Goal: Transaction & Acquisition: Obtain resource

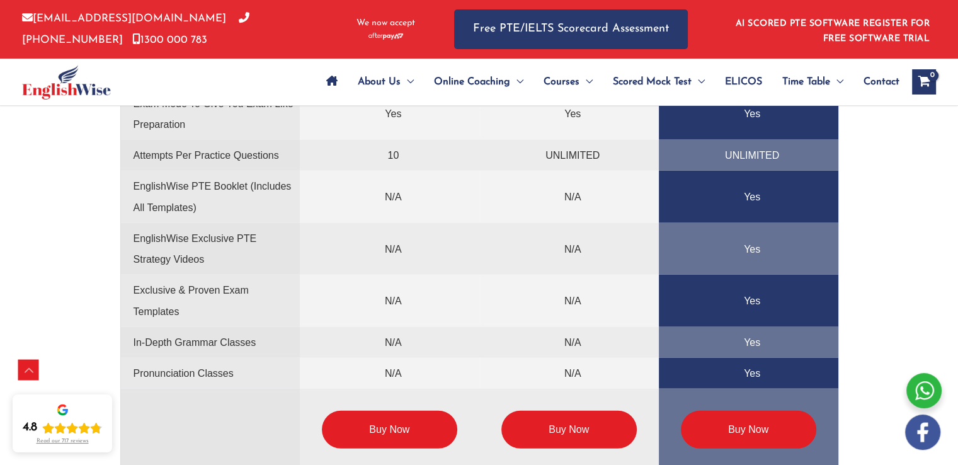
scroll to position [3175, 0]
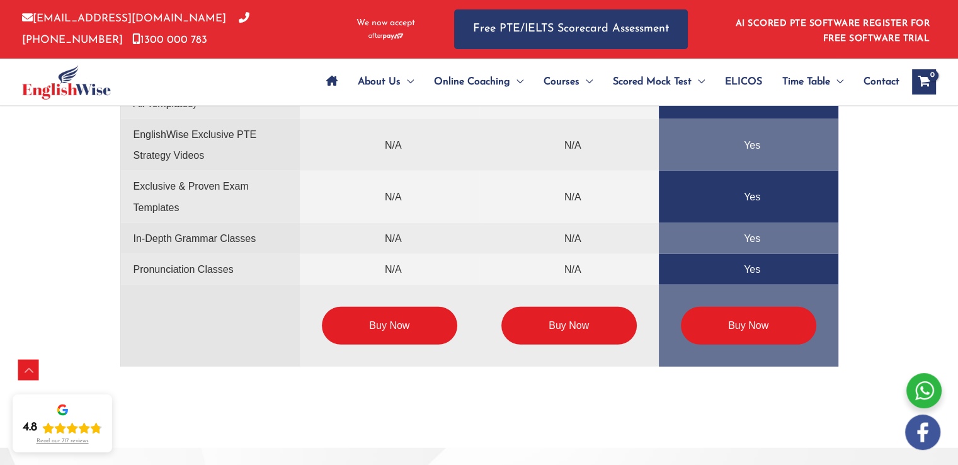
click at [740, 331] on link "Buy Now" at bounding box center [748, 326] width 135 height 38
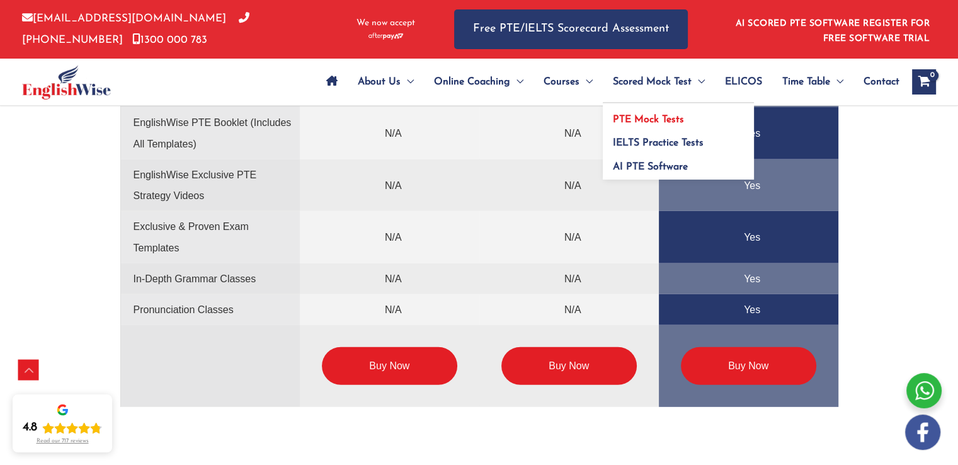
click at [664, 121] on span "PTE Mock Tests" at bounding box center [648, 120] width 71 height 10
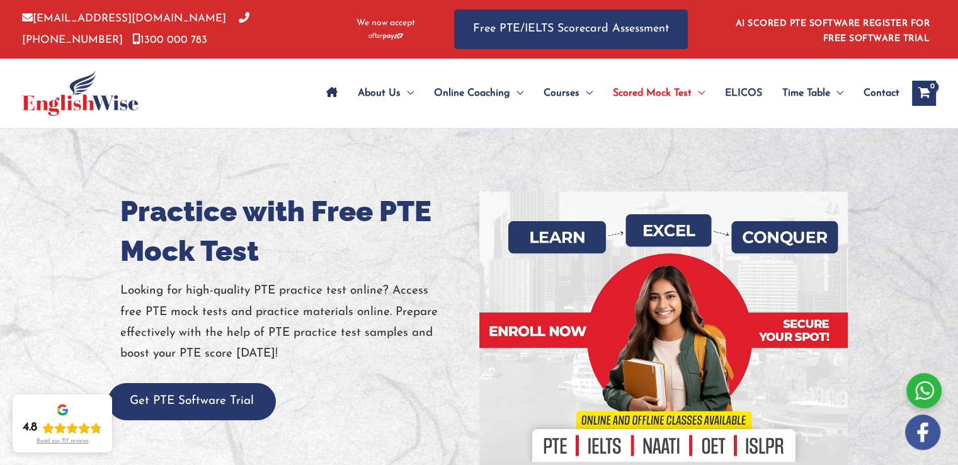
click at [742, 171] on div at bounding box center [479, 333] width 958 height 409
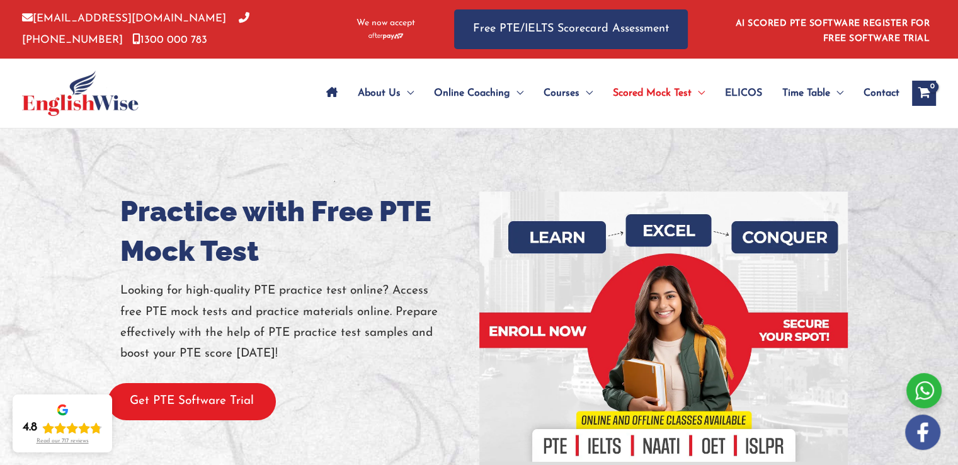
click at [184, 396] on button "Get PTE Software Trial" at bounding box center [192, 401] width 168 height 37
